Goal: Task Accomplishment & Management: Manage account settings

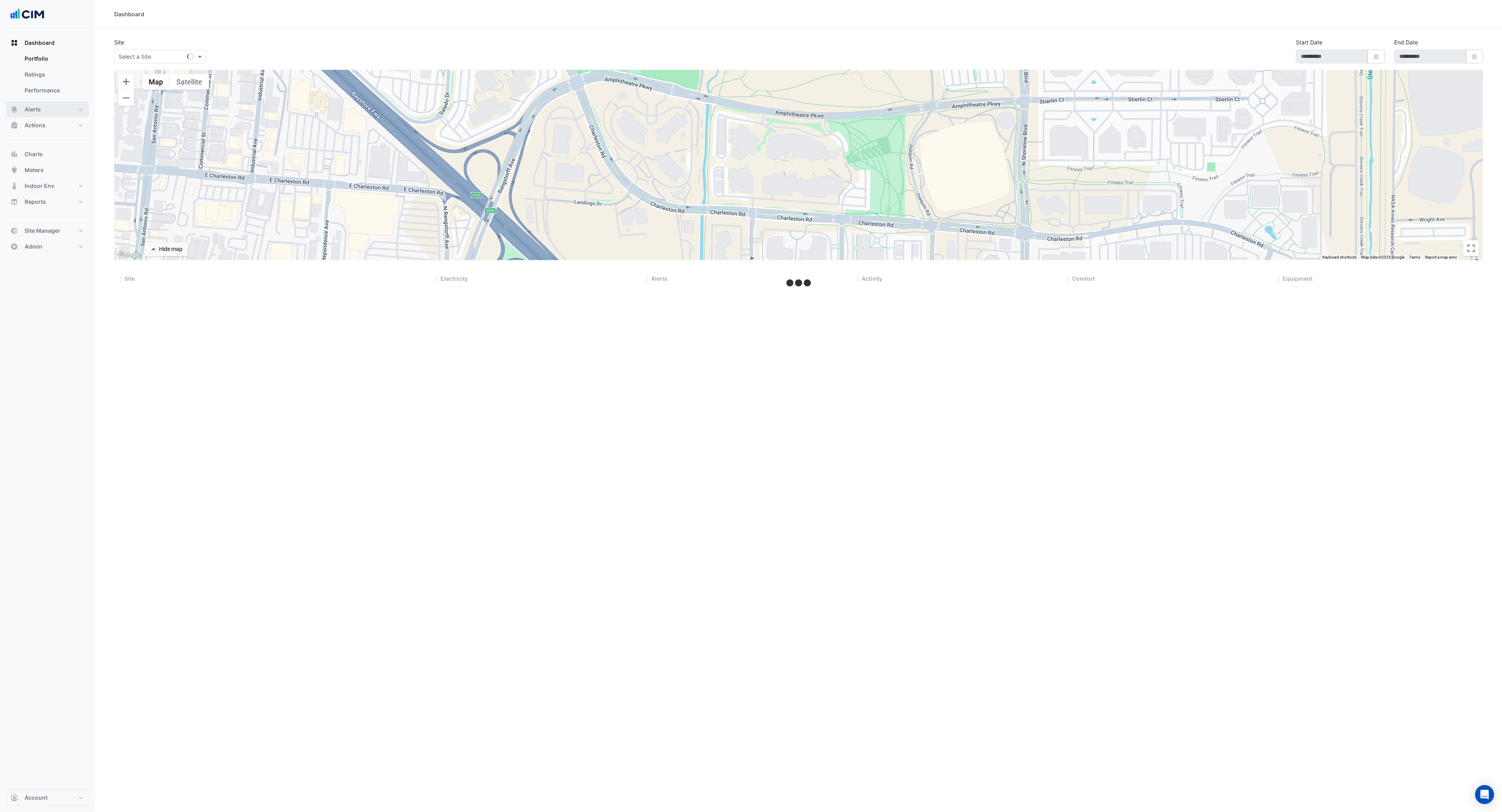
click at [40, 112] on span "Alerts" at bounding box center [33, 110] width 16 height 8
click at [41, 86] on link "Rules" at bounding box center [53, 90] width 71 height 16
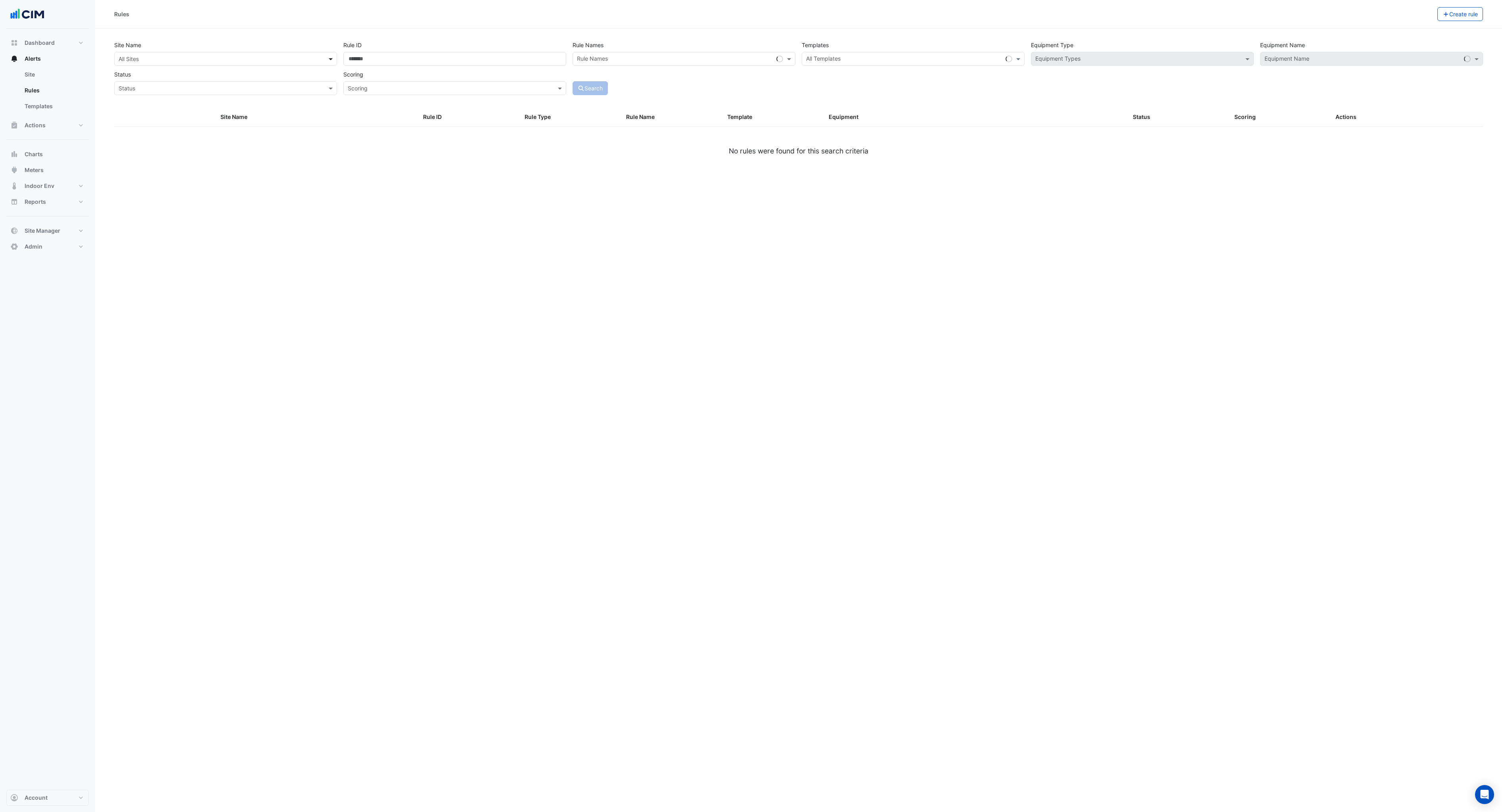
click at [330, 57] on span at bounding box center [331, 59] width 10 height 8
click at [208, 87] on div "[STREET_ADDRESS][PERSON_NAME]" at bounding box center [204, 87] width 179 height 12
click at [608, 90] on button "Search" at bounding box center [590, 88] width 36 height 14
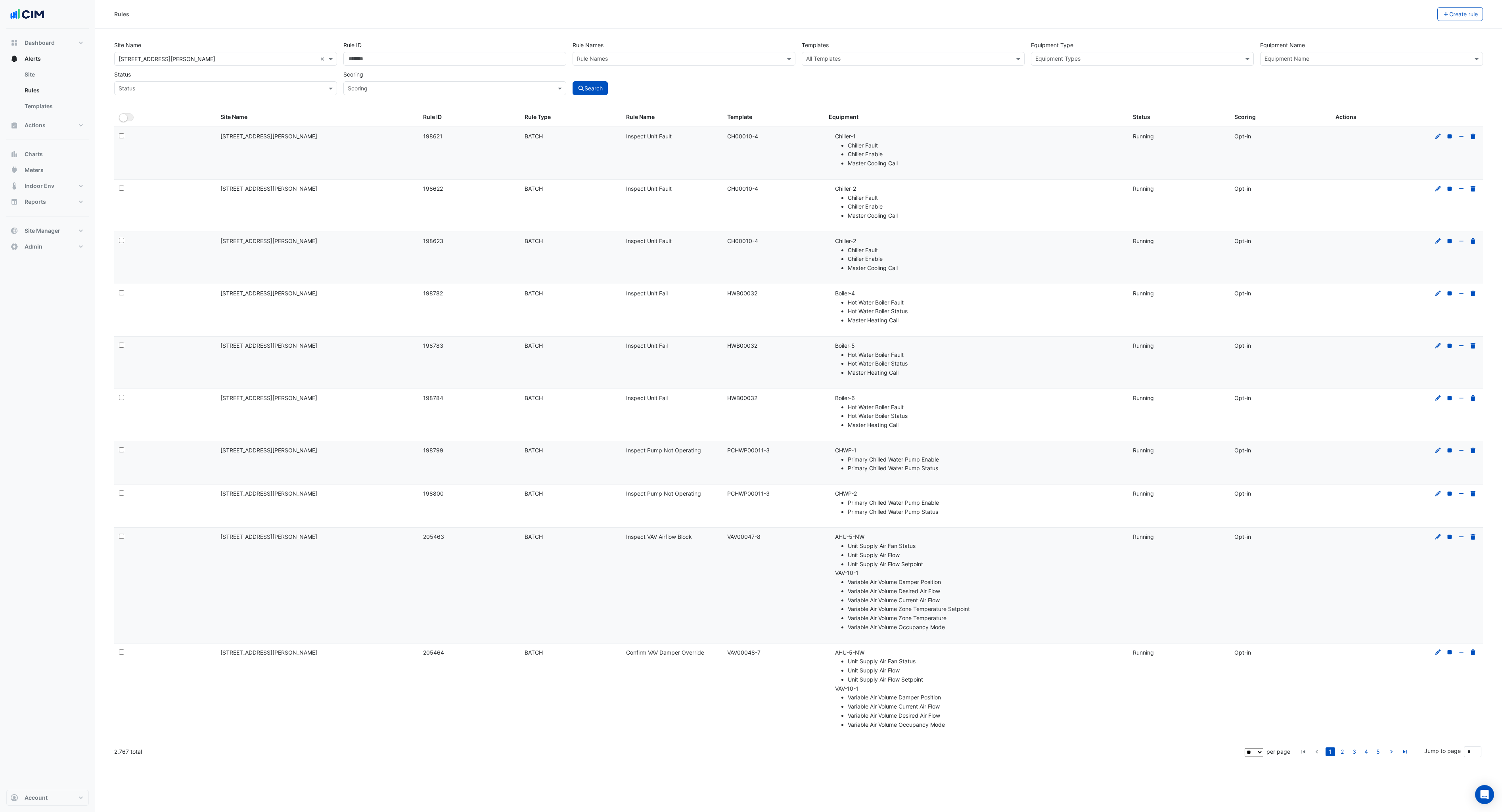
click at [1434, 137] on div at bounding box center [1456, 136] width 45 height 9
click at [1442, 134] on div at bounding box center [1456, 136] width 45 height 9
click at [1438, 135] on icon at bounding box center [1438, 136] width 7 height 6
